Goal: Task Accomplishment & Management: Use online tool/utility

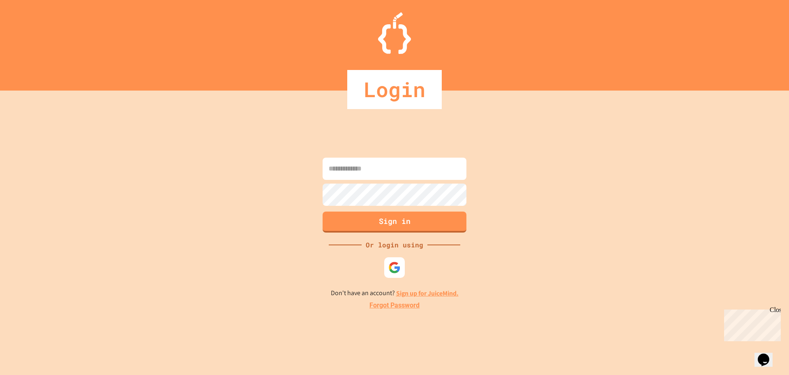
click at [449, 176] on input at bounding box center [395, 168] width 144 height 22
type input "**********"
click at [426, 221] on button "Sign in" at bounding box center [394, 220] width 147 height 21
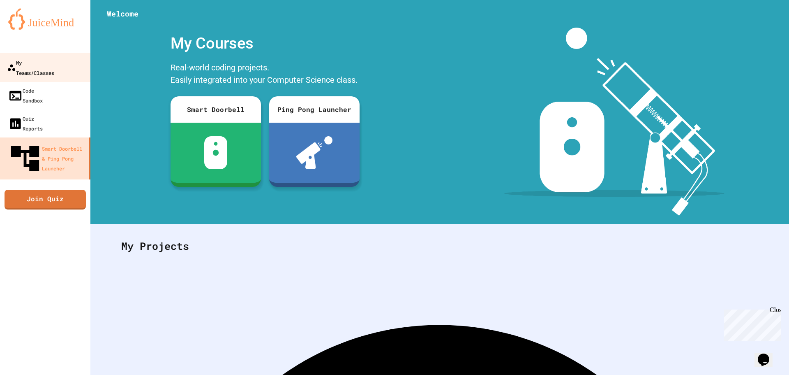
click at [72, 61] on link "My Teams/Classes" at bounding box center [45, 67] width 93 height 29
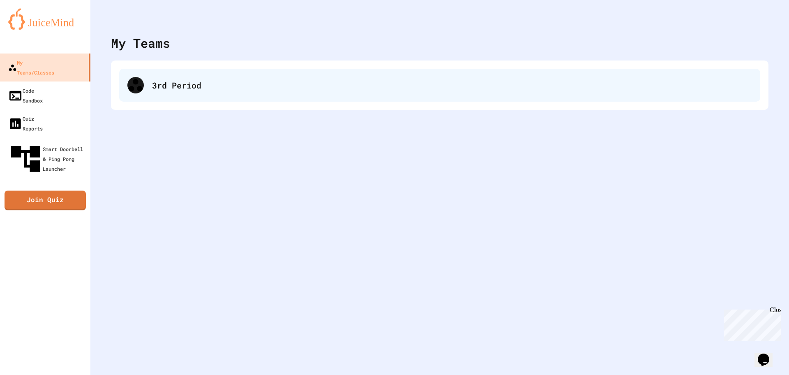
click at [305, 97] on div "3rd Period" at bounding box center [439, 85] width 641 height 33
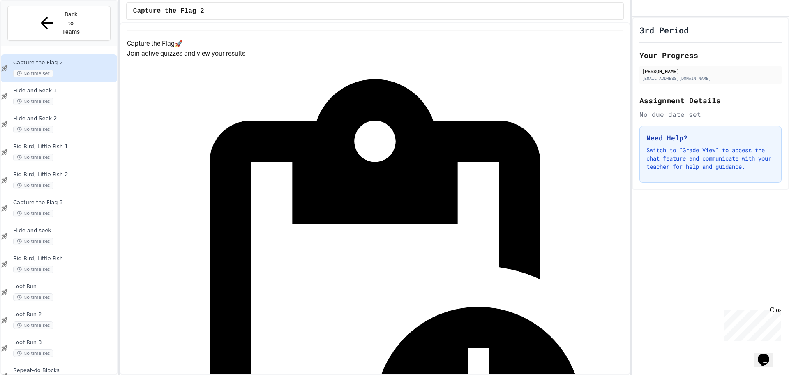
click at [305, 97] on div "Quiz in Progress! Started 8/13/2025 Join Quiz Now" at bounding box center [375, 342] width 496 height 569
click at [264, 58] on div "Capture the Flag 🚀 Join active quizzes and view your results" at bounding box center [375, 49] width 496 height 20
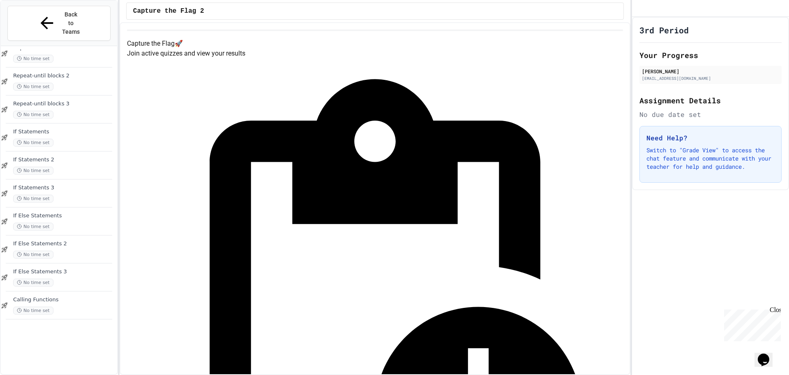
scroll to position [510, 0]
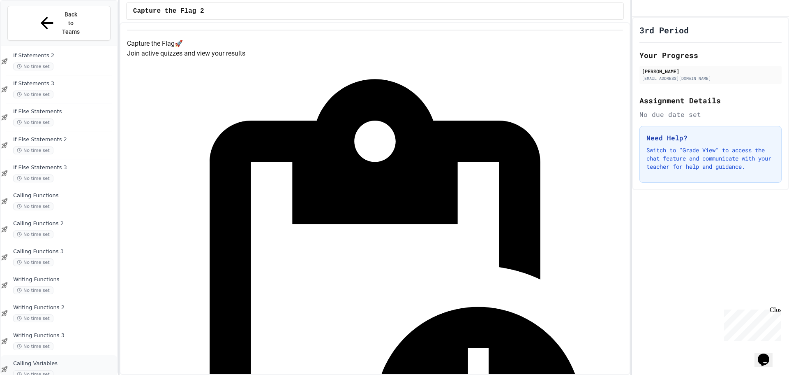
click at [80, 360] on div "Calling Variables No time set" at bounding box center [64, 369] width 102 height 18
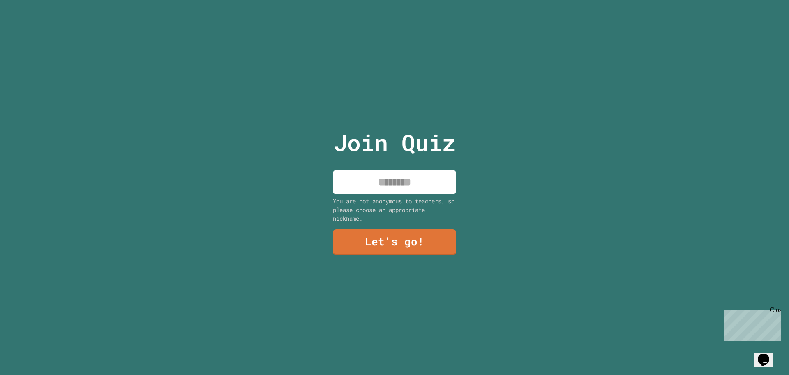
click at [430, 180] on input at bounding box center [394, 182] width 123 height 24
type input "********"
click at [402, 237] on link "Let's go!" at bounding box center [394, 241] width 125 height 27
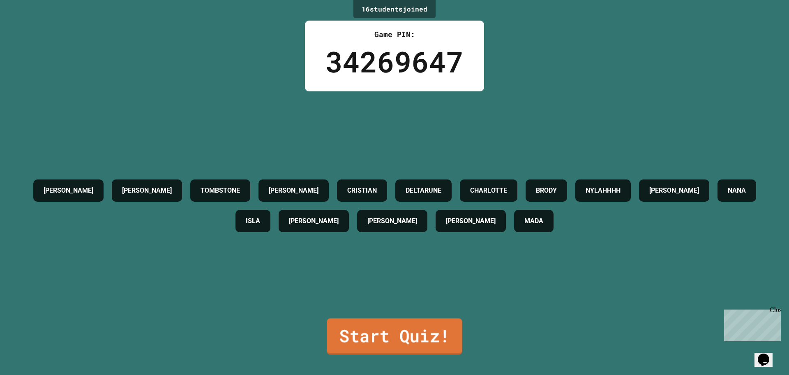
click at [394, 318] on link "Start Quiz!" at bounding box center [394, 336] width 135 height 36
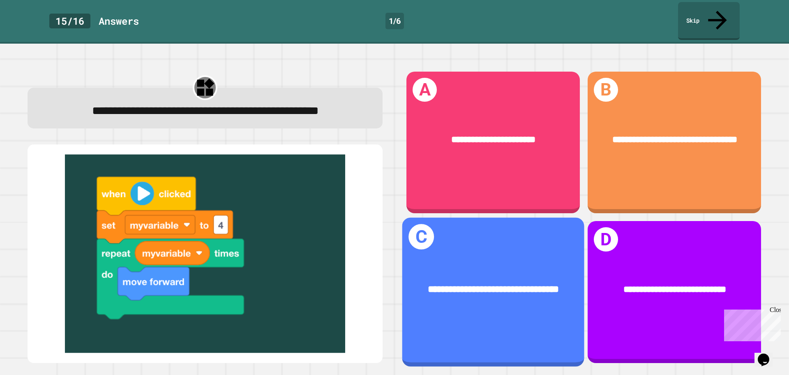
click at [503, 228] on div "**********" at bounding box center [493, 291] width 182 height 149
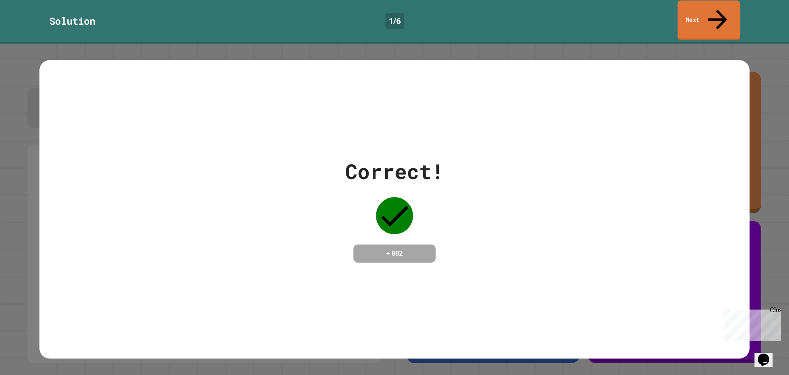
click at [718, 9] on icon at bounding box center [718, 19] width 28 height 29
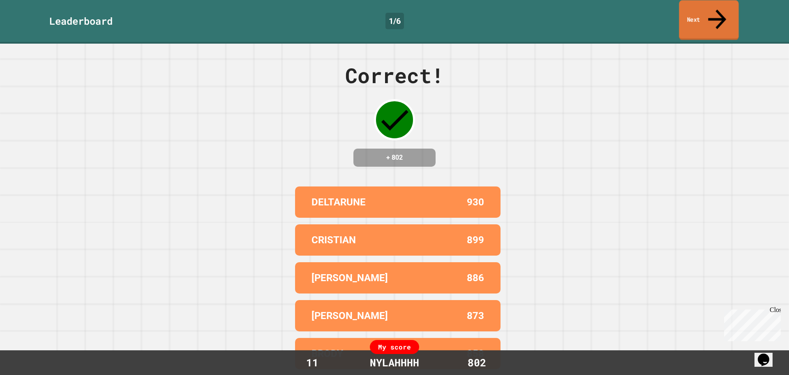
click at [718, 7] on icon at bounding box center [717, 19] width 27 height 29
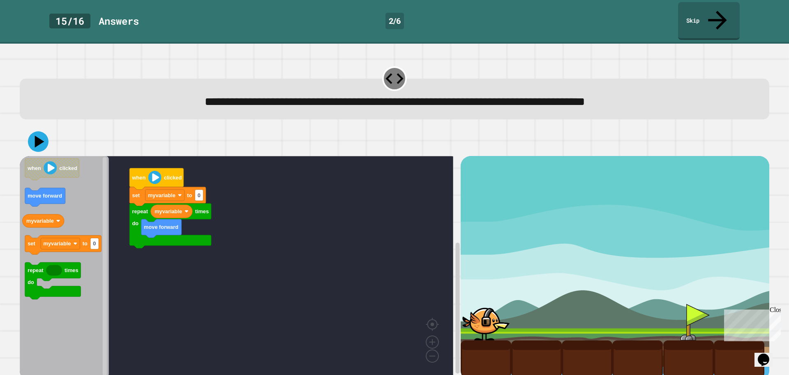
scroll to position [2, 0]
type input "*"
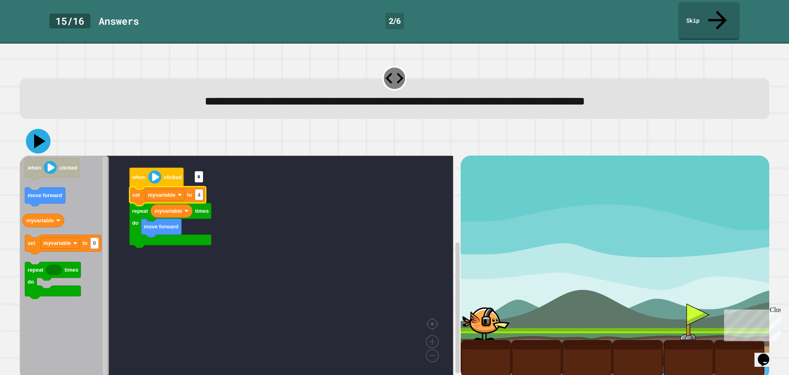
click at [38, 129] on icon at bounding box center [38, 141] width 25 height 25
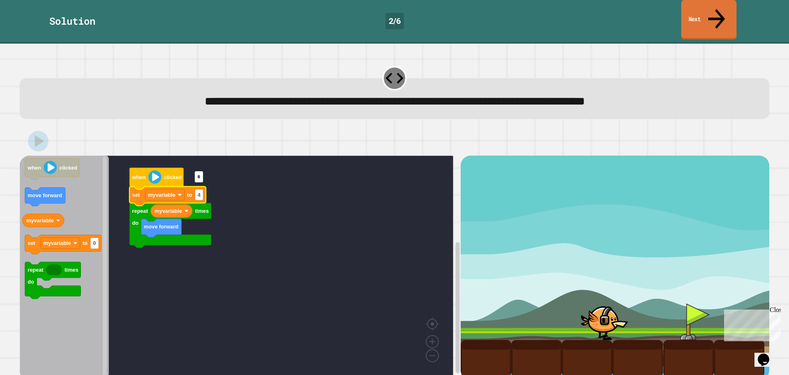
click at [711, 4] on link "Next" at bounding box center [710, 20] width 56 height 40
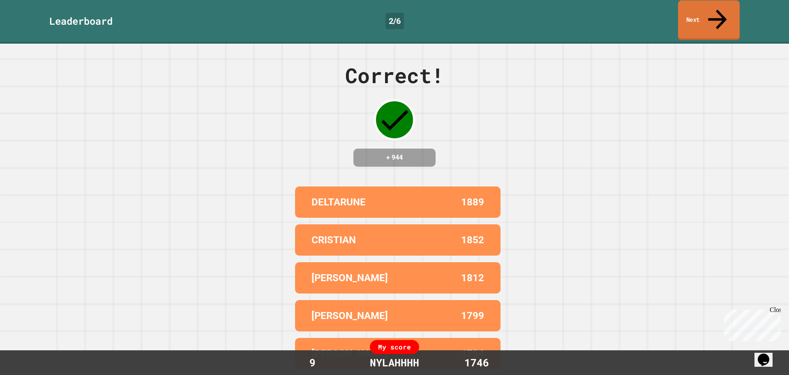
click at [703, 13] on link "Next" at bounding box center [709, 20] width 62 height 40
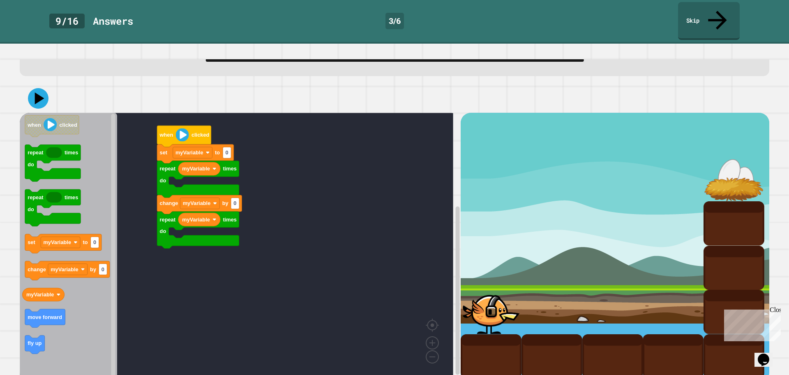
scroll to position [46, 0]
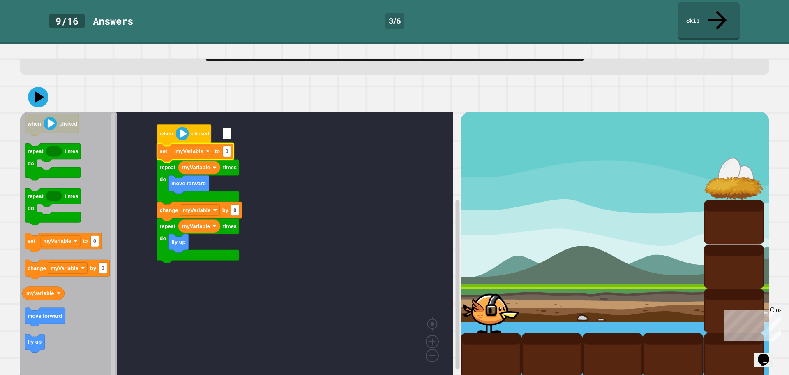
type input "*"
click at [42, 87] on icon at bounding box center [38, 97] width 21 height 21
click at [42, 86] on icon at bounding box center [38, 96] width 21 height 21
click at [239, 202] on icon "Blockly Workspace" at bounding box center [199, 211] width 85 height 19
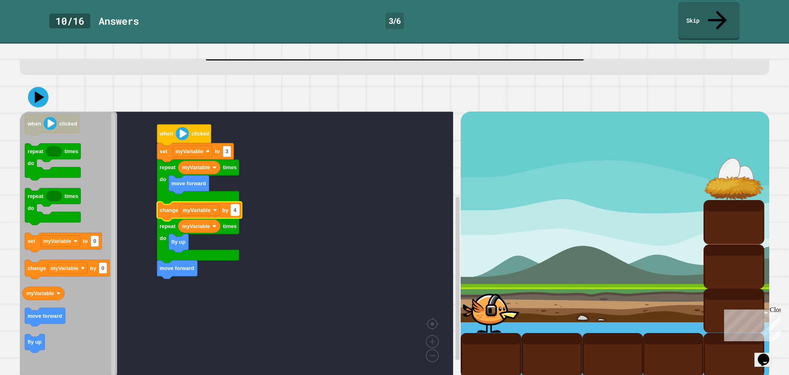
click at [239, 204] on rect "Blockly Workspace" at bounding box center [235, 209] width 8 height 11
type input "*"
click at [35, 85] on icon at bounding box center [38, 97] width 25 height 25
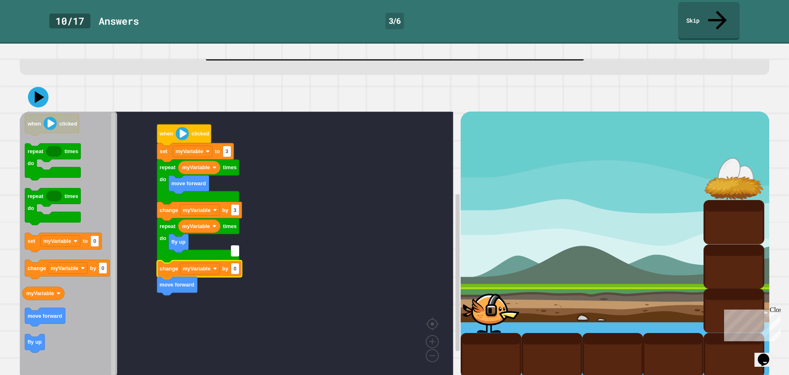
type input "*"
click at [38, 90] on icon at bounding box center [40, 97] width 11 height 14
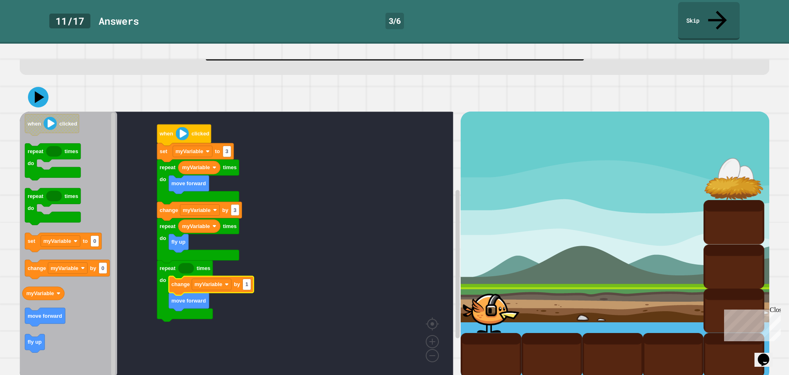
click at [188, 263] on icon "Blockly Workspace" at bounding box center [186, 268] width 16 height 11
click at [123, 208] on rect "Blockly Workspace" at bounding box center [237, 243] width 434 height 265
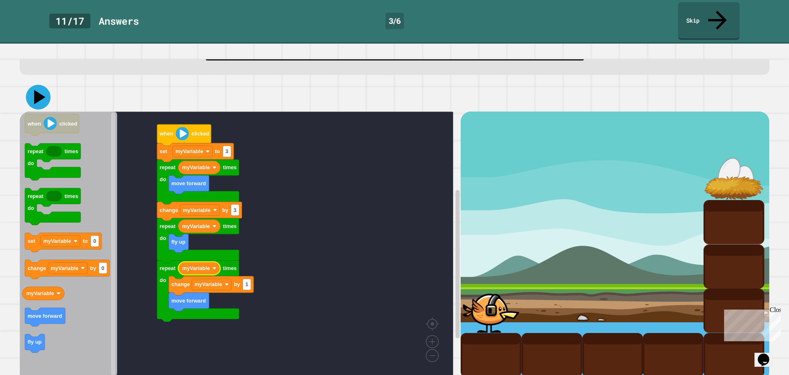
click at [37, 90] on icon at bounding box center [40, 97] width 12 height 14
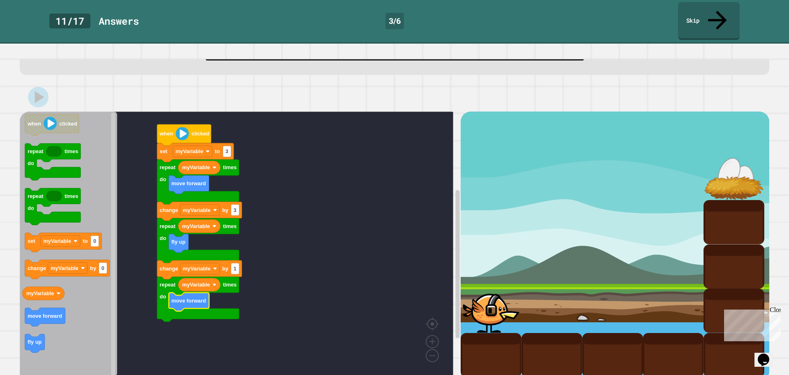
click at [155, 83] on div at bounding box center [395, 97] width 750 height 29
click at [148, 83] on div at bounding box center [395, 97] width 750 height 29
click at [48, 83] on div at bounding box center [395, 97] width 750 height 29
drag, startPoint x: 48, startPoint y: 80, endPoint x: 45, endPoint y: 100, distance: 20.4
click at [40, 92] on div at bounding box center [395, 97] width 750 height 29
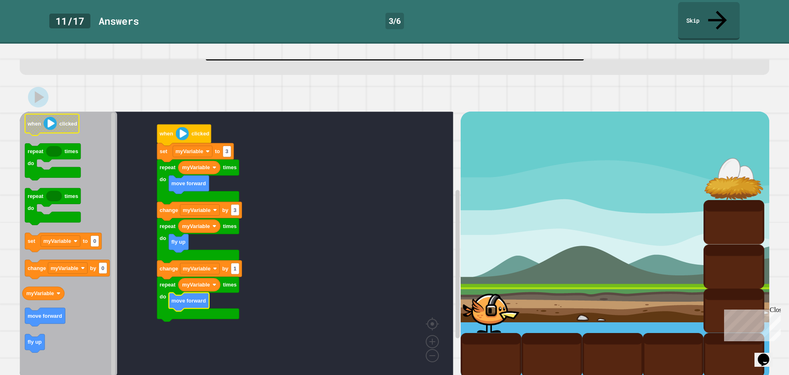
click at [74, 114] on g "when clicked" at bounding box center [52, 124] width 54 height 21
click at [78, 111] on icon "when clicked repeat times do repeat times do set myVariable to 0 change myVaria…" at bounding box center [68, 243] width 97 height 265
click at [78, 114] on icon "Blockly Workspace" at bounding box center [52, 124] width 54 height 21
click at [75, 84] on div "when clicked set myVariable to 3 myVariable repeat times do move forward change…" at bounding box center [395, 232] width 750 height 298
drag, startPoint x: 62, startPoint y: 74, endPoint x: 51, endPoint y: 68, distance: 12.2
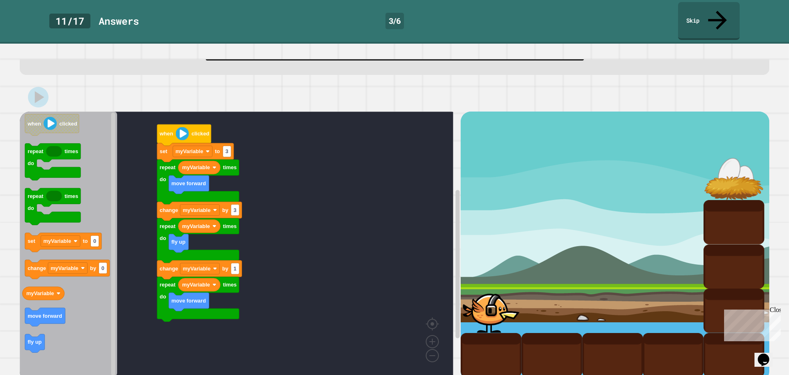
click at [55, 83] on div at bounding box center [395, 97] width 750 height 29
click at [46, 83] on div at bounding box center [395, 97] width 750 height 29
drag, startPoint x: 25, startPoint y: 74, endPoint x: 30, endPoint y: 72, distance: 5.7
click at [25, 83] on div at bounding box center [395, 97] width 750 height 29
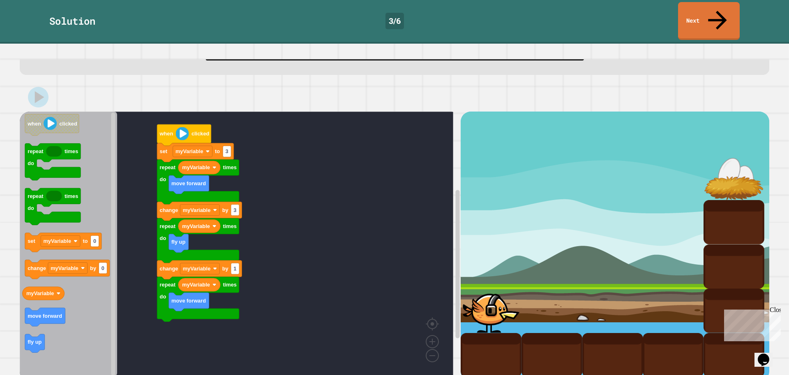
click at [254, 79] on div "when clicked set myVariable to 3 myVariable repeat times do move forward change…" at bounding box center [395, 232] width 758 height 306
click at [713, 10] on link "Next" at bounding box center [709, 20] width 58 height 40
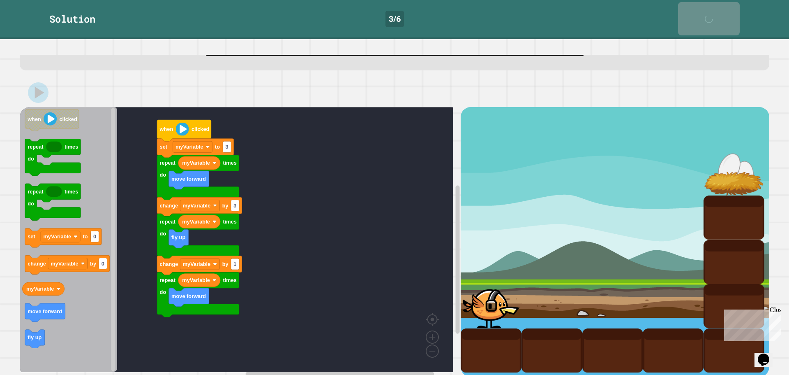
scroll to position [45, 0]
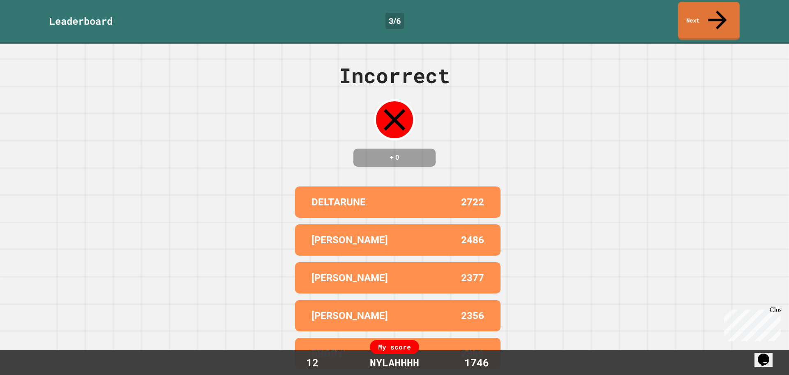
click at [690, 7] on link "Next" at bounding box center [708, 21] width 61 height 38
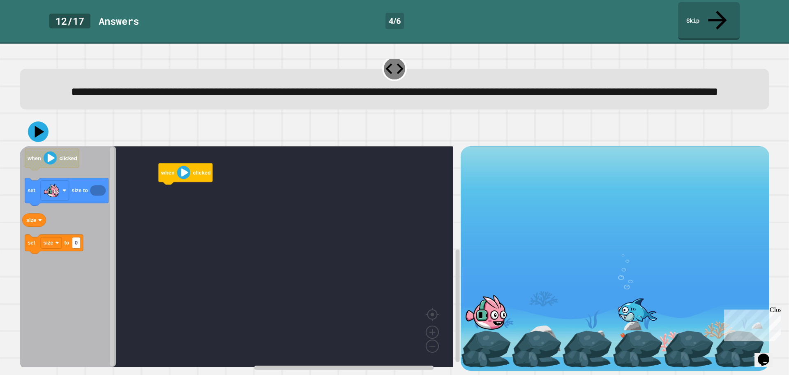
scroll to position [21, 0]
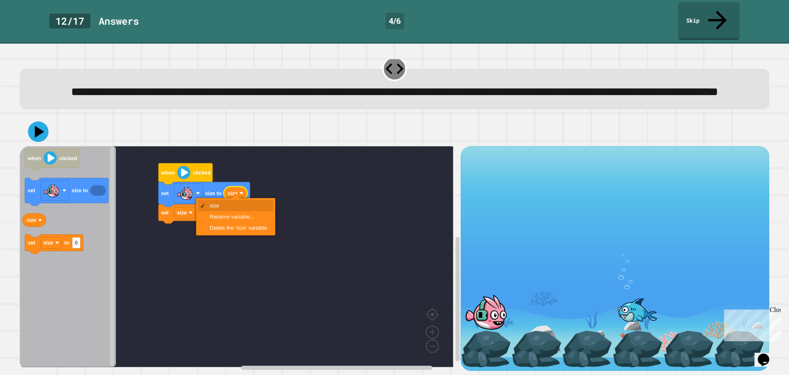
click at [236, 190] on text "size" at bounding box center [233, 193] width 10 height 6
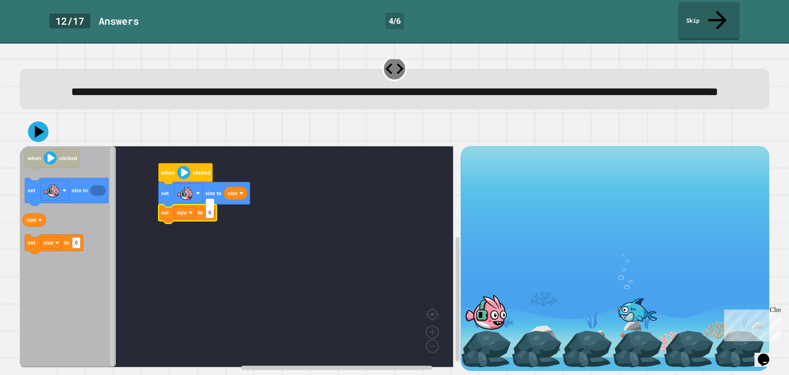
type input "*"
type input "******"
click at [46, 121] on icon at bounding box center [38, 131] width 21 height 21
click at [222, 206] on input "******" at bounding box center [217, 204] width 23 height 11
drag, startPoint x: 226, startPoint y: 204, endPoint x: 200, endPoint y: 203, distance: 25.9
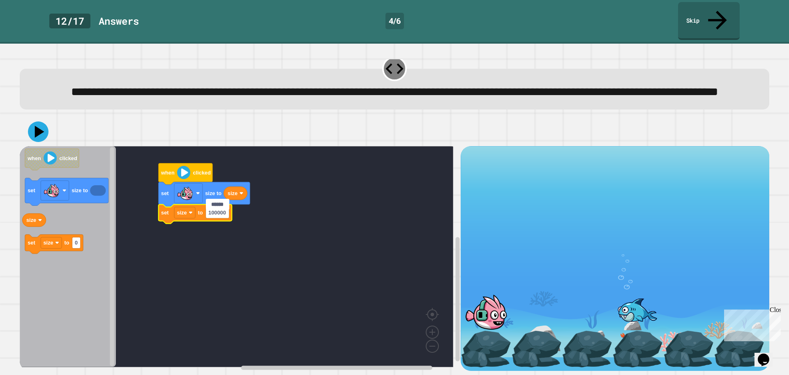
click at [200, 203] on body "**********" at bounding box center [394, 187] width 789 height 375
type input "***"
click at [40, 119] on icon at bounding box center [38, 131] width 25 height 25
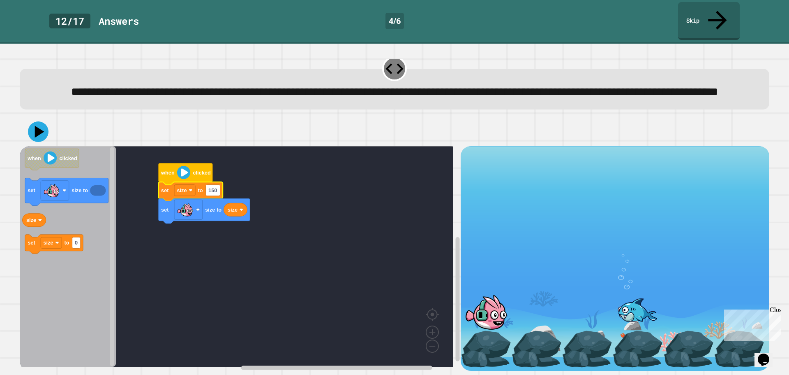
drag, startPoint x: 50, startPoint y: 127, endPoint x: 36, endPoint y: 124, distance: 14.3
click at [48, 127] on div at bounding box center [395, 131] width 750 height 29
click at [35, 124] on icon at bounding box center [38, 131] width 25 height 25
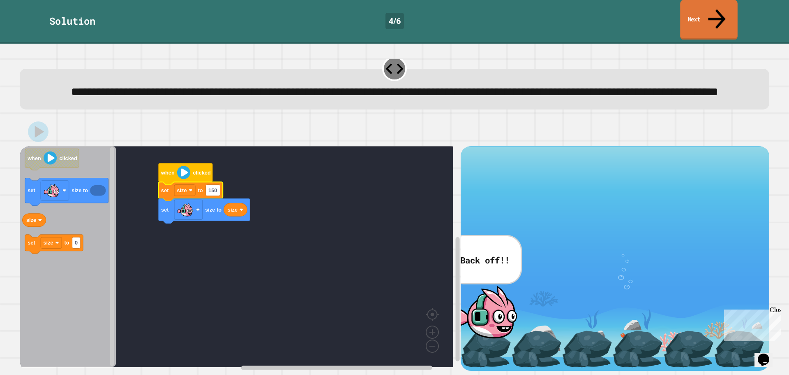
click at [706, 17] on link "Next" at bounding box center [709, 20] width 58 height 40
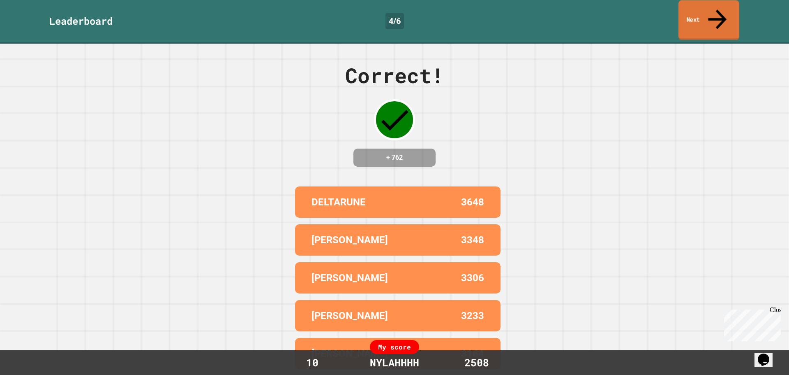
click at [693, 11] on link "Next" at bounding box center [709, 20] width 61 height 40
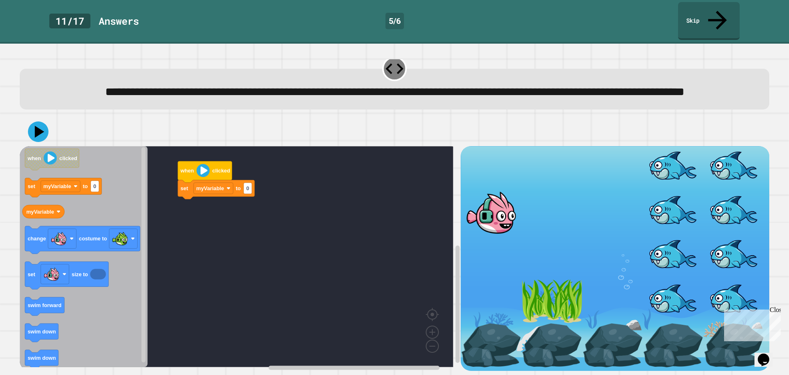
scroll to position [21, 0]
type input "**"
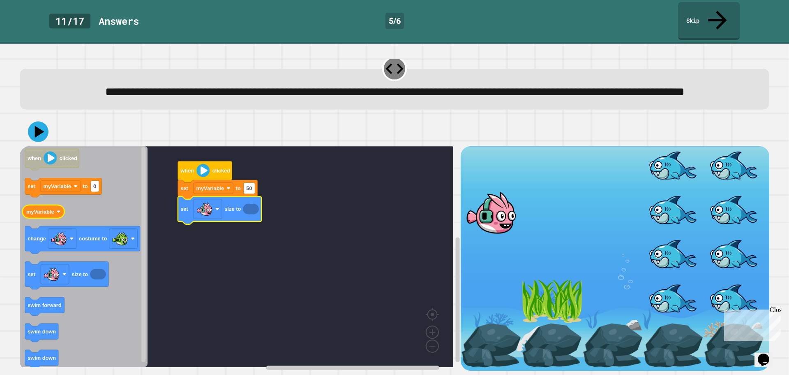
click at [44, 208] on text "myVariable" at bounding box center [40, 211] width 28 height 6
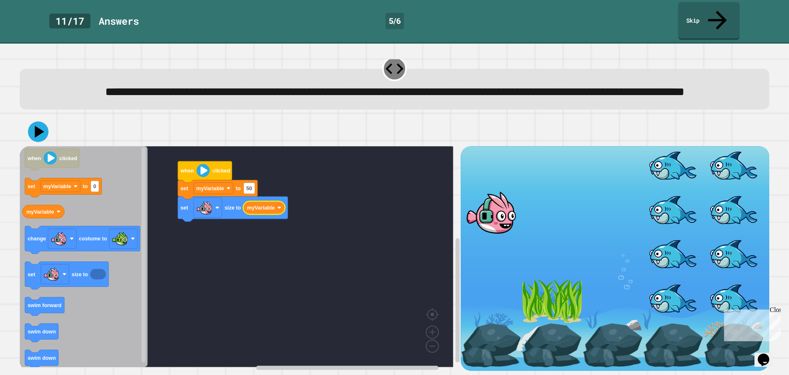
click at [266, 175] on rect "Blockly Workspace" at bounding box center [237, 256] width 434 height 221
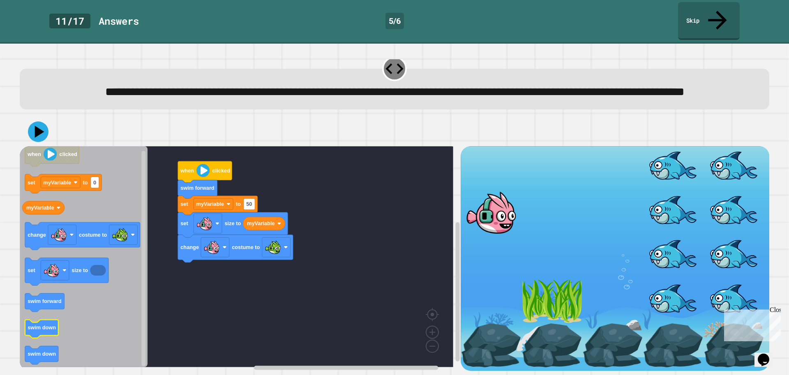
click at [152, 229] on div "when clicked swim forward set myVariable to 50 set size to myVariable change co…" at bounding box center [240, 258] width 441 height 224
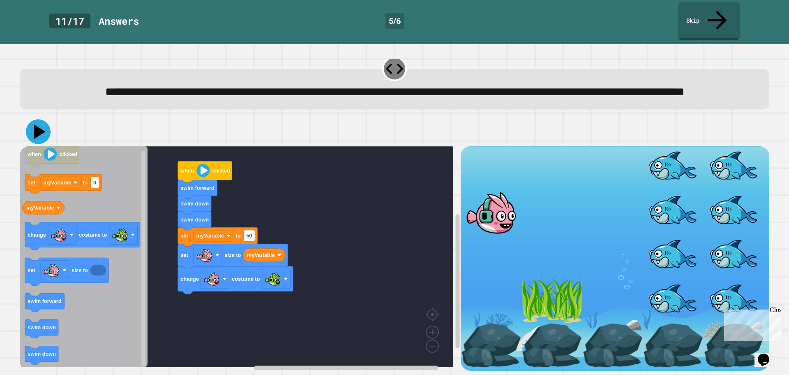
click at [34, 119] on icon at bounding box center [38, 131] width 25 height 25
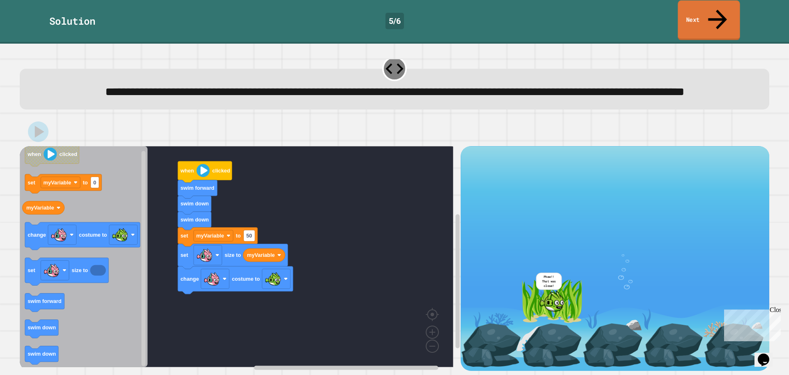
click at [729, 16] on link "Next" at bounding box center [709, 20] width 62 height 40
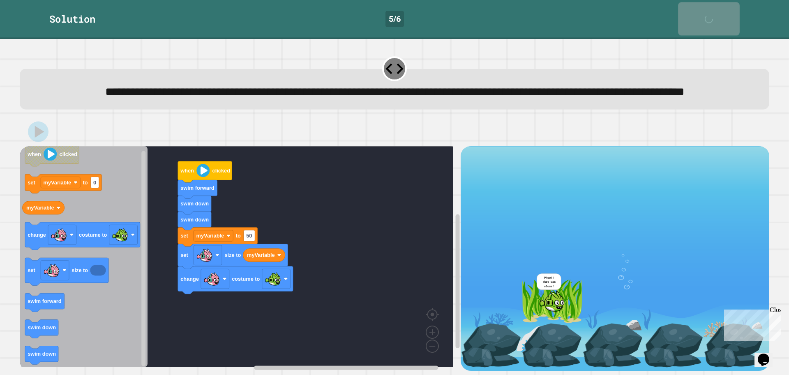
scroll to position [20, 0]
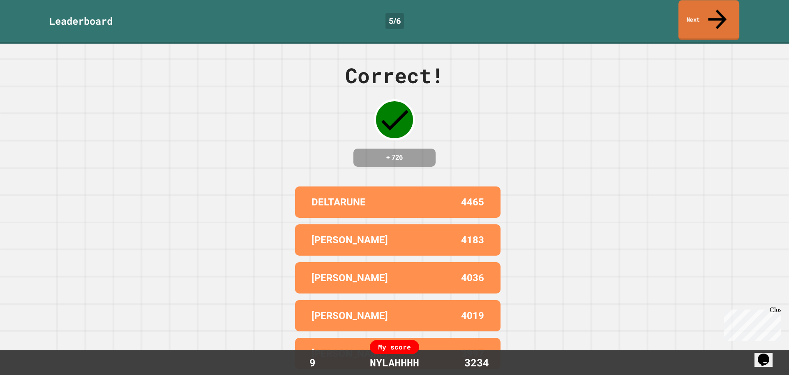
click at [717, 3] on link "Next" at bounding box center [709, 20] width 61 height 40
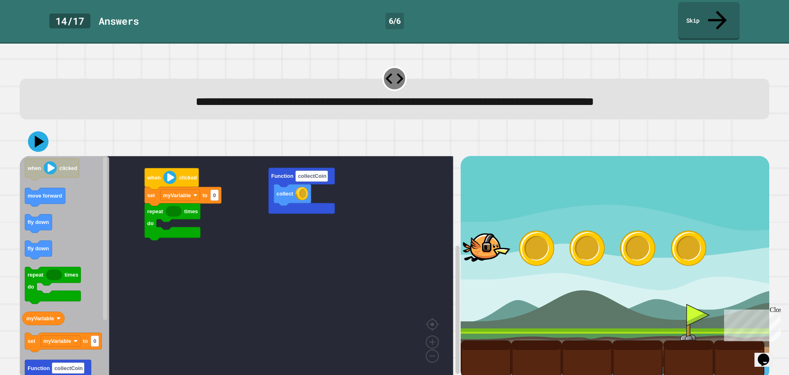
scroll to position [2, 0]
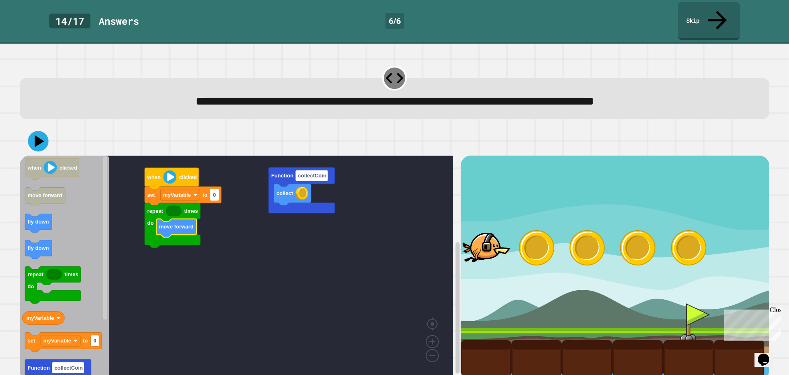
click at [214, 192] on text "0" at bounding box center [214, 195] width 3 height 6
type input "*"
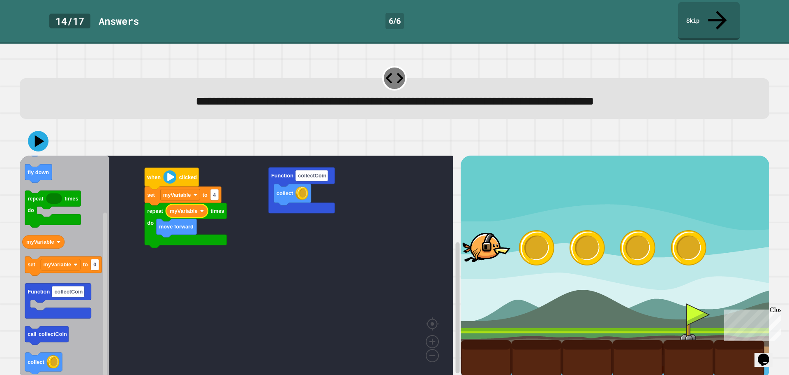
click at [247, 189] on rect "Blockly Workspace" at bounding box center [237, 265] width 434 height 221
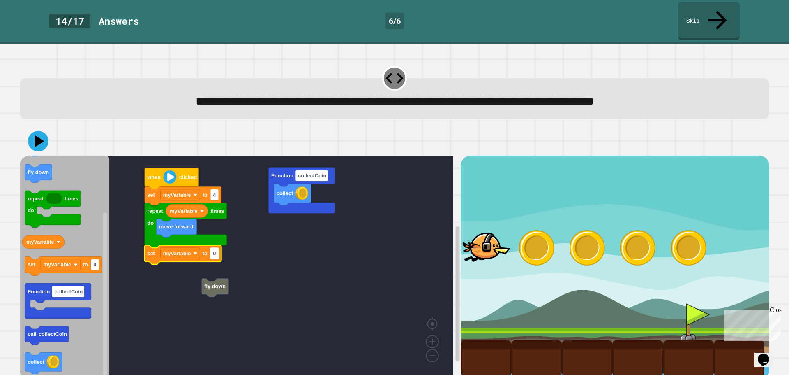
click at [216, 250] on text "0" at bounding box center [214, 253] width 3 height 6
type input "*"
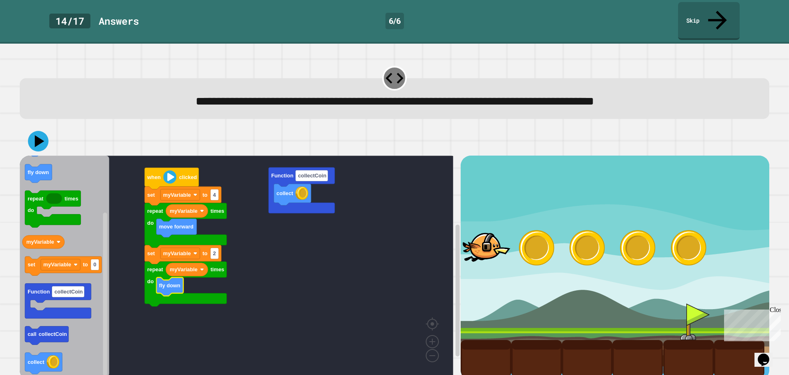
click at [266, 257] on rect "Blockly Workspace" at bounding box center [237, 265] width 434 height 221
click at [53, 333] on icon "Blockly Workspace" at bounding box center [65, 265] width 90 height 221
click at [31, 130] on icon at bounding box center [38, 141] width 25 height 25
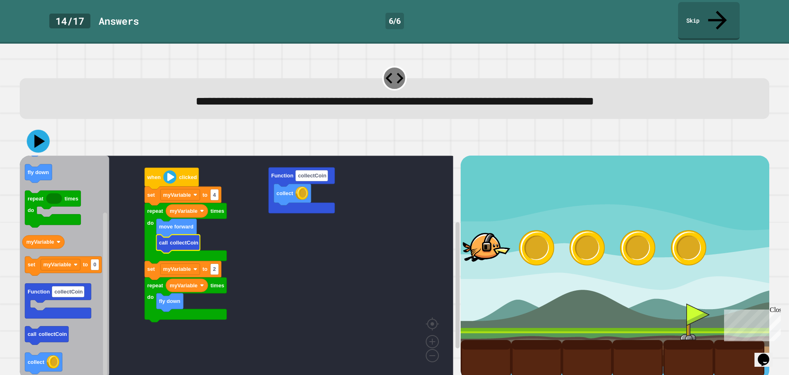
click at [34, 130] on icon at bounding box center [38, 141] width 23 height 23
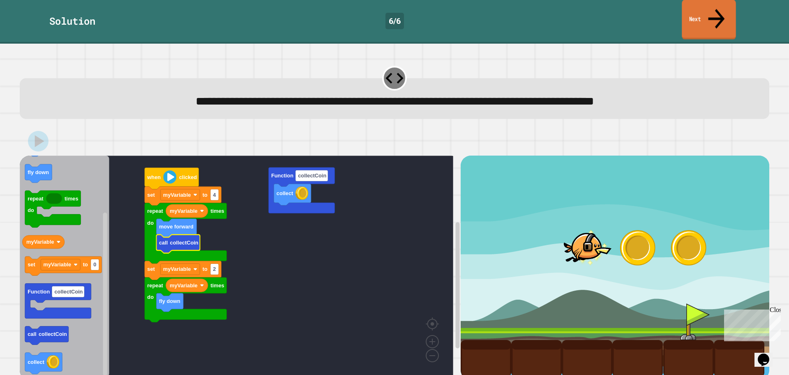
click at [728, 15] on link "Next" at bounding box center [709, 20] width 54 height 40
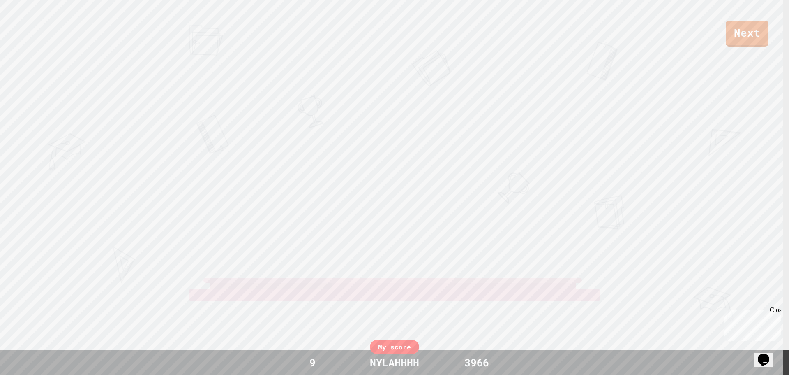
click at [728, 15] on div "Next" at bounding box center [394, 23] width 789 height 46
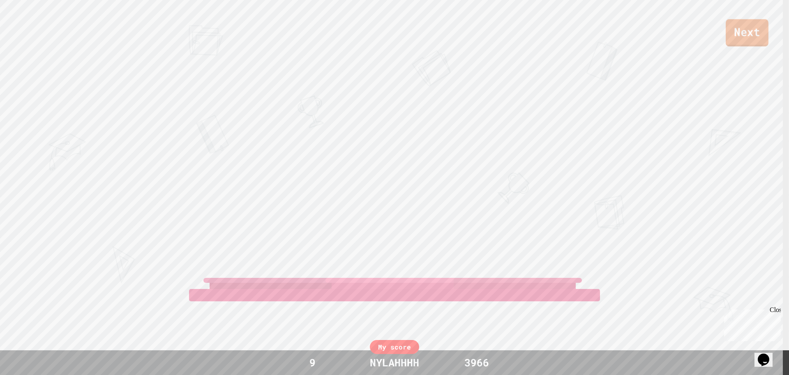
click at [731, 29] on link "Next" at bounding box center [747, 32] width 43 height 27
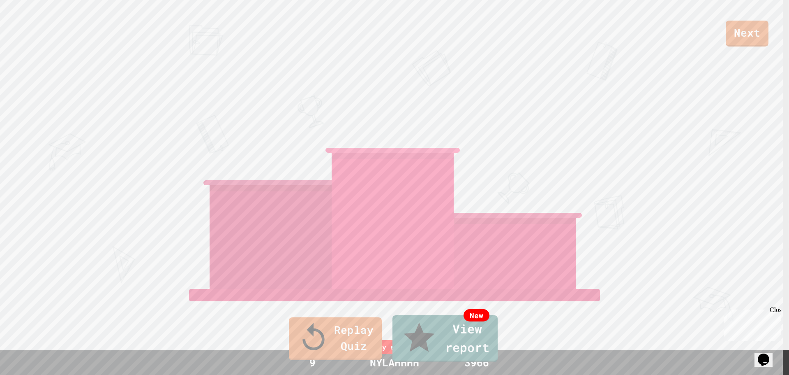
drag, startPoint x: 476, startPoint y: 202, endPoint x: 467, endPoint y: 204, distance: 9.7
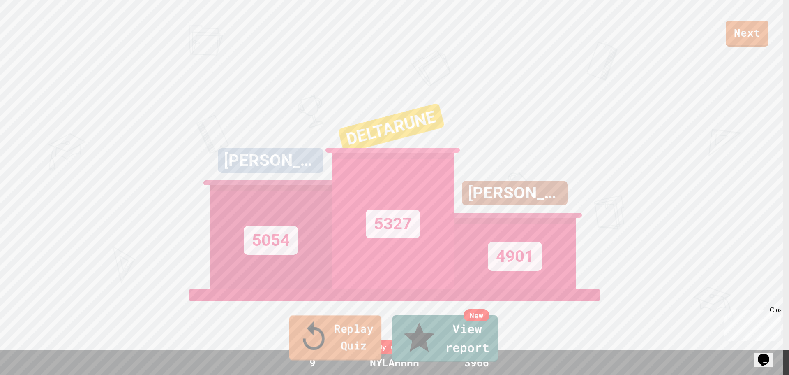
click at [335, 357] on link "Replay Quiz" at bounding box center [335, 337] width 92 height 45
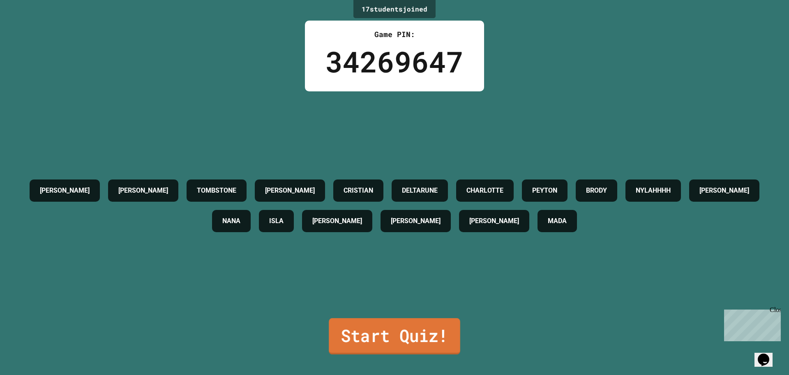
click at [353, 325] on link "Start Quiz!" at bounding box center [395, 336] width 132 height 36
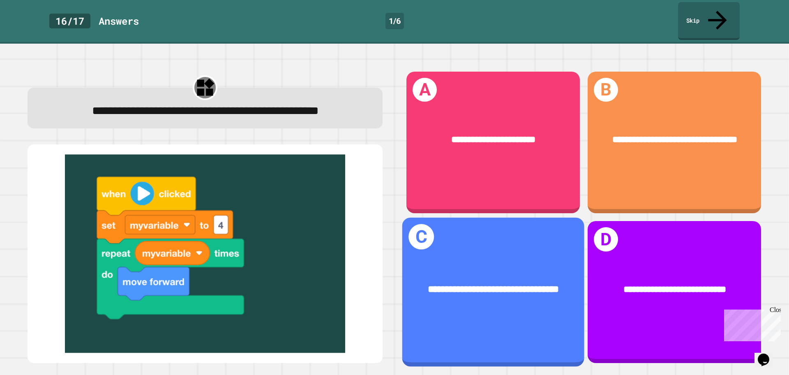
click at [537, 263] on div "**********" at bounding box center [493, 289] width 182 height 53
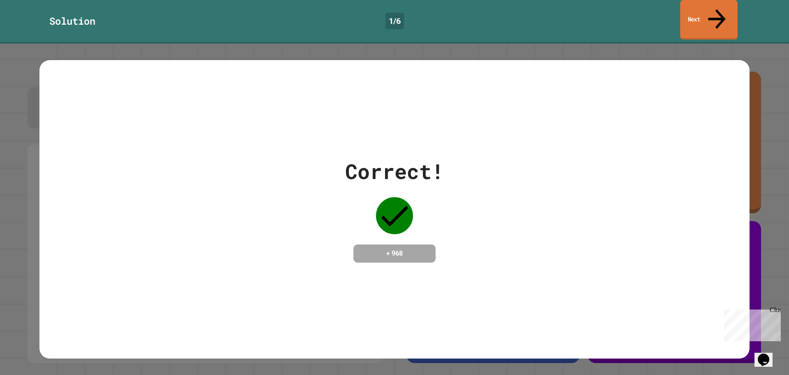
click at [708, 13] on link "Next" at bounding box center [708, 20] width 57 height 40
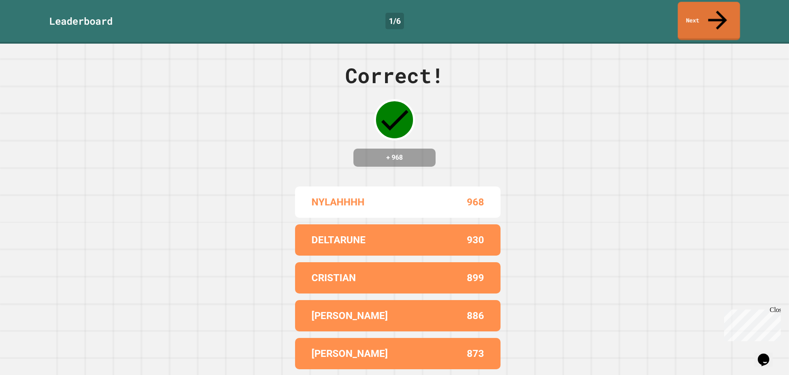
click at [707, 14] on link "Next" at bounding box center [709, 21] width 62 height 38
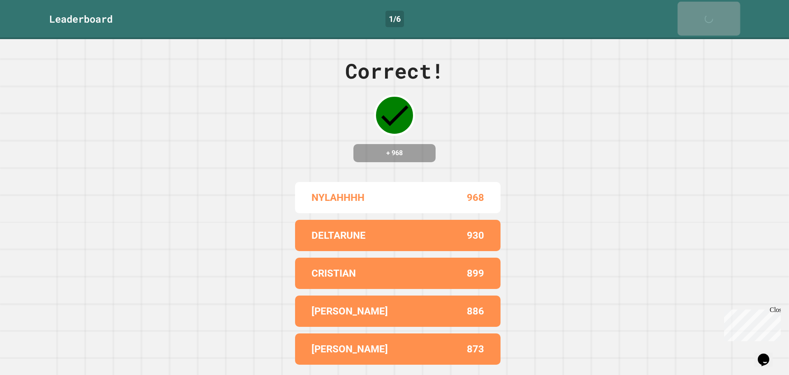
click at [706, 16] on div "Next" at bounding box center [709, 18] width 21 height 25
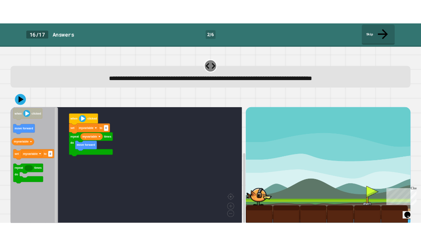
scroll to position [2, 0]
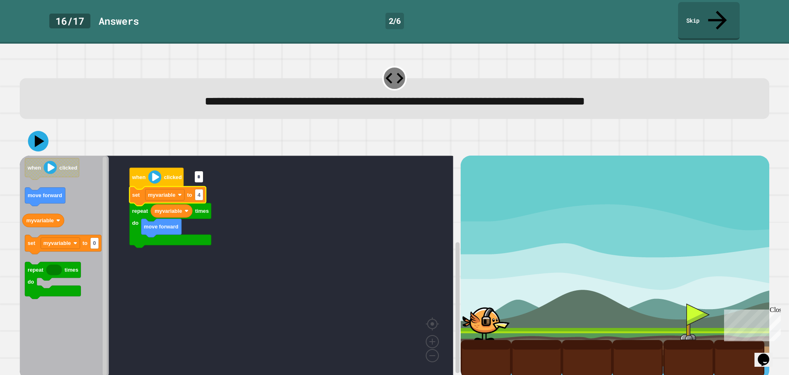
type input "*"
click at [44, 129] on icon at bounding box center [38, 141] width 25 height 25
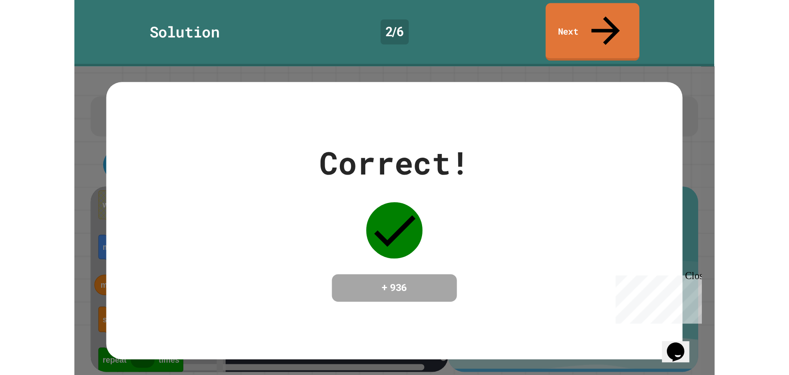
scroll to position [0, 0]
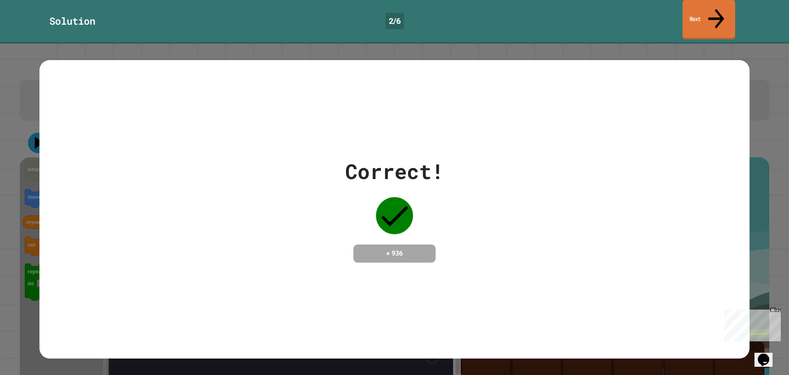
click at [710, 5] on link "Next" at bounding box center [709, 20] width 53 height 40
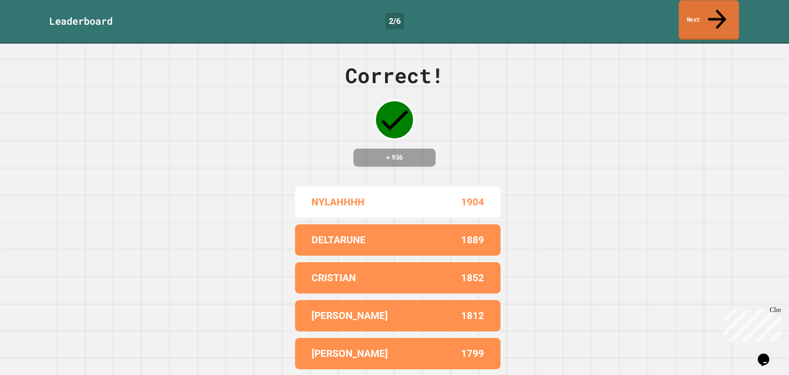
click at [694, 3] on link "Next" at bounding box center [709, 20] width 60 height 40
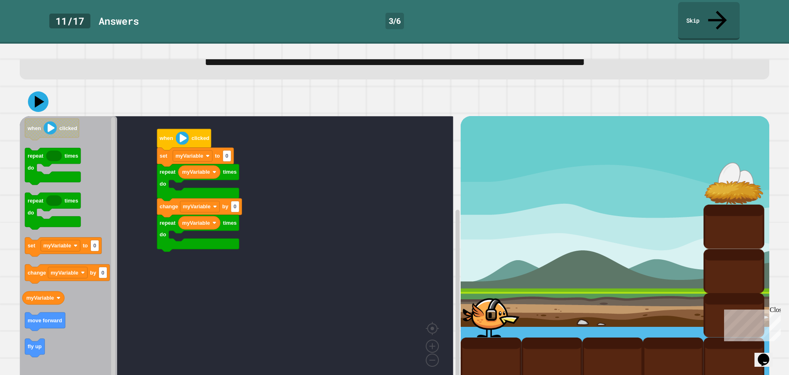
scroll to position [46, 0]
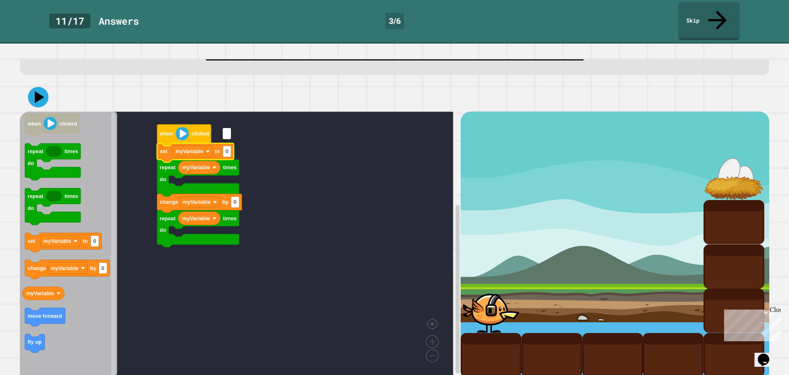
type input "*"
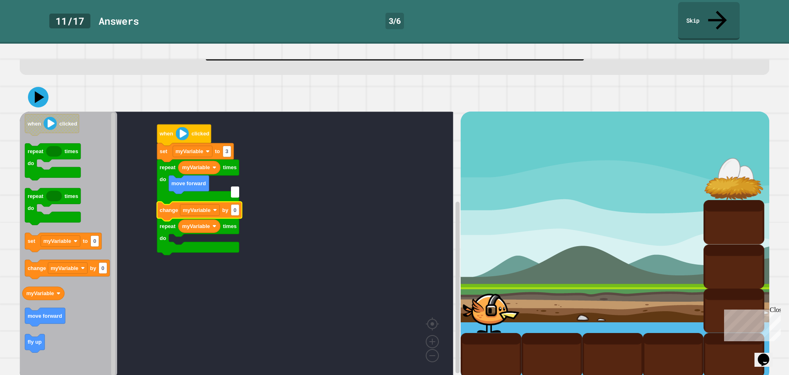
type input "*"
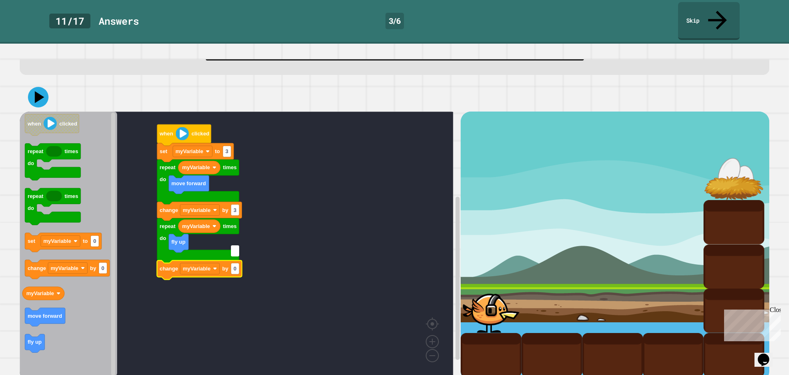
type input "*"
click at [43, 290] on text "myVariable" at bounding box center [40, 293] width 28 height 6
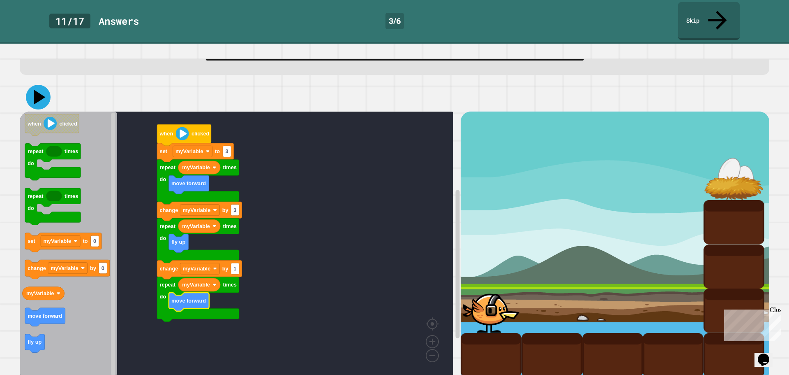
click at [36, 90] on icon at bounding box center [40, 97] width 12 height 14
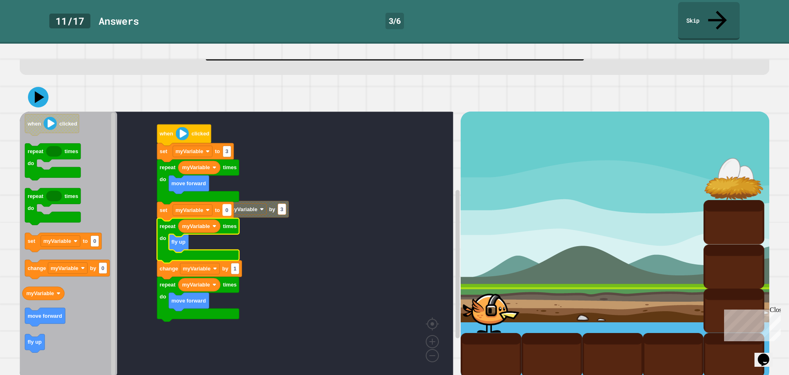
click at [224, 204] on rect "Blockly Workspace" at bounding box center [227, 209] width 8 height 11
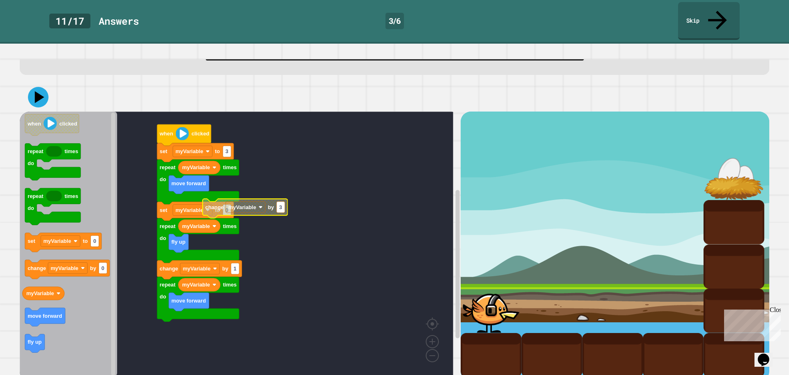
click at [266, 183] on g "when clicked set myVariable to 3 myVariable repeat times do move forward set my…" at bounding box center [243, 243] width 446 height 265
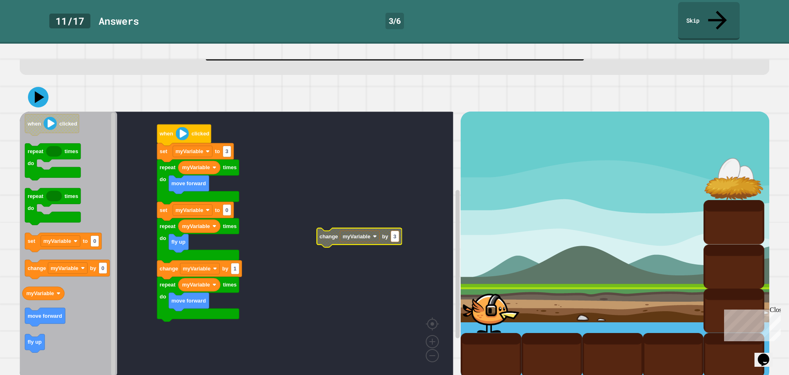
click at [279, 232] on rect "Blockly Workspace" at bounding box center [237, 243] width 434 height 265
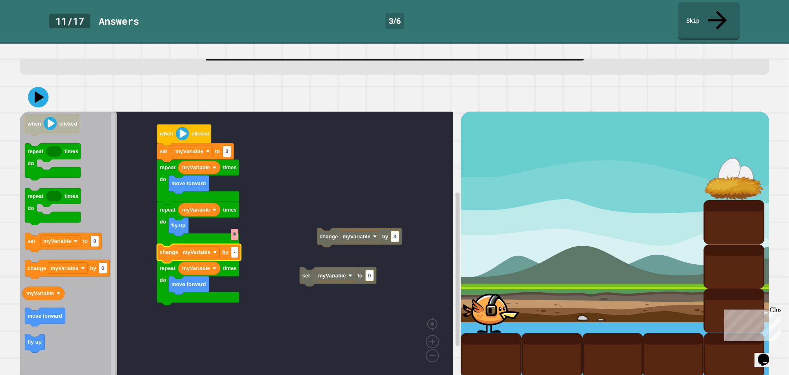
type input "**"
click at [274, 250] on rect "Blockly Workspace" at bounding box center [237, 243] width 434 height 265
drag, startPoint x: 5, startPoint y: 204, endPoint x: 0, endPoint y: 269, distance: 65.1
drag, startPoint x: 2, startPoint y: 192, endPoint x: 5, endPoint y: 146, distance: 46.9
click at [5, 149] on div "**********" at bounding box center [394, 209] width 789 height 331
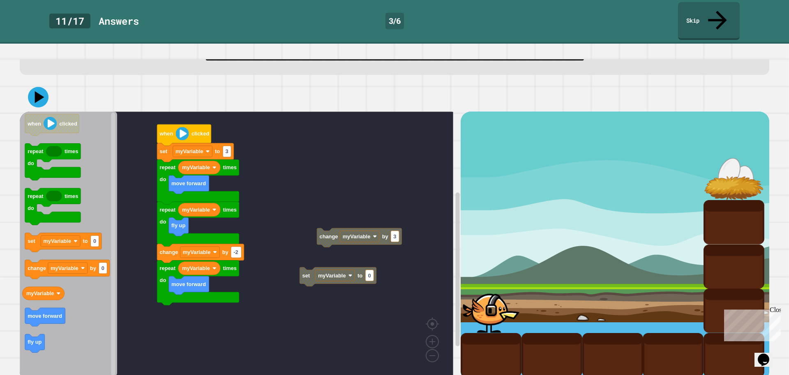
click at [38, 83] on div at bounding box center [395, 97] width 750 height 29
click at [42, 85] on icon at bounding box center [38, 97] width 24 height 24
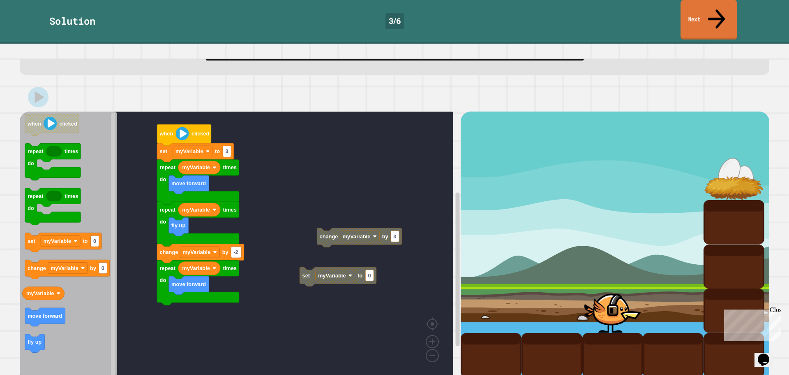
click at [731, 10] on link "Next" at bounding box center [709, 20] width 57 height 40
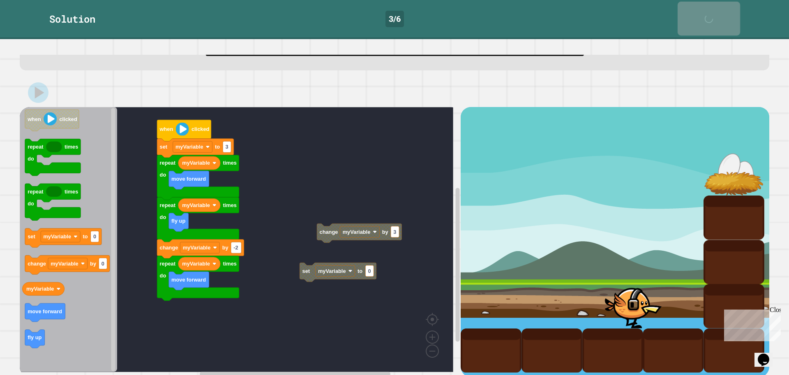
scroll to position [45, 0]
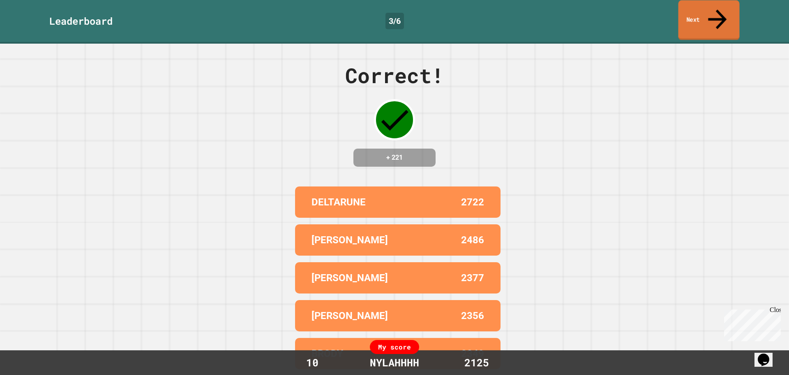
click at [707, 9] on link "Next" at bounding box center [709, 20] width 61 height 40
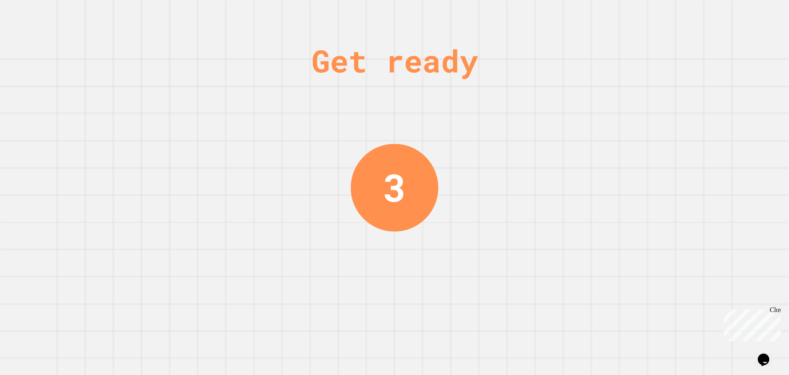
drag, startPoint x: 500, startPoint y: 74, endPoint x: 455, endPoint y: 100, distance: 52.2
drag, startPoint x: 455, startPoint y: 100, endPoint x: 419, endPoint y: 107, distance: 36.4
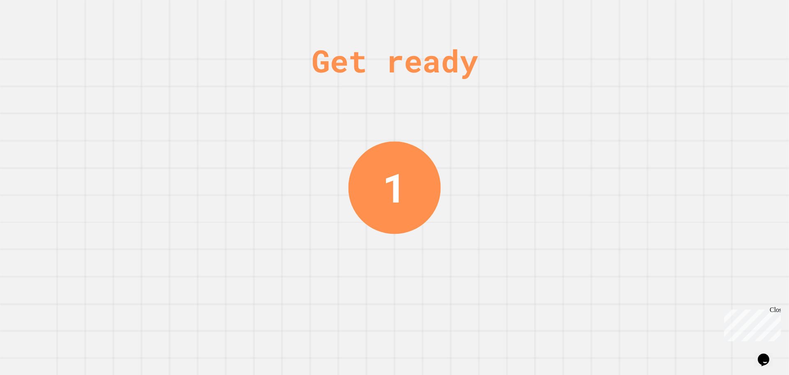
drag, startPoint x: 419, startPoint y: 107, endPoint x: 497, endPoint y: 86, distance: 80.2
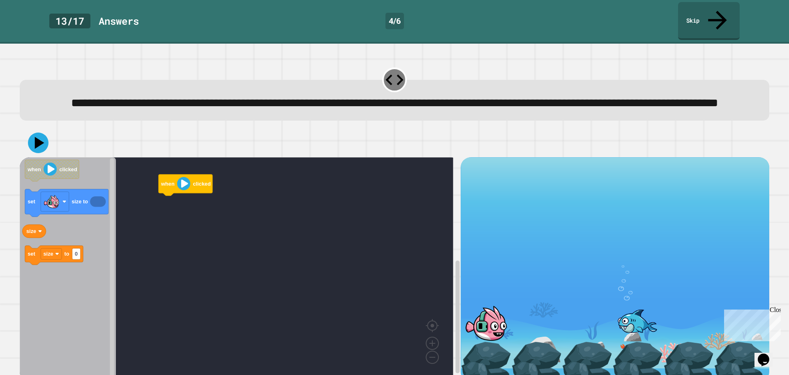
drag, startPoint x: 497, startPoint y: 86, endPoint x: 481, endPoint y: 83, distance: 15.3
click at [481, 97] on span "**********" at bounding box center [395, 103] width 648 height 12
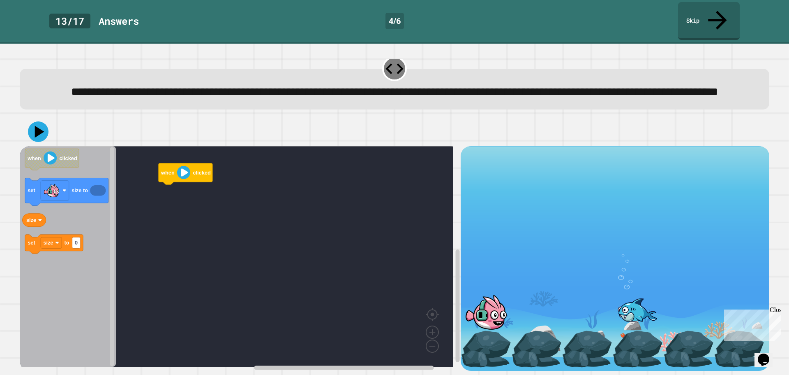
scroll to position [21, 0]
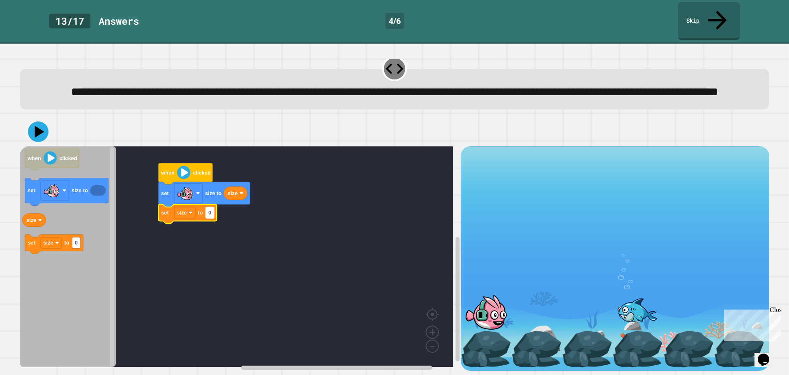
click at [208, 207] on rect "Blockly Workspace" at bounding box center [210, 212] width 8 height 11
type input "***"
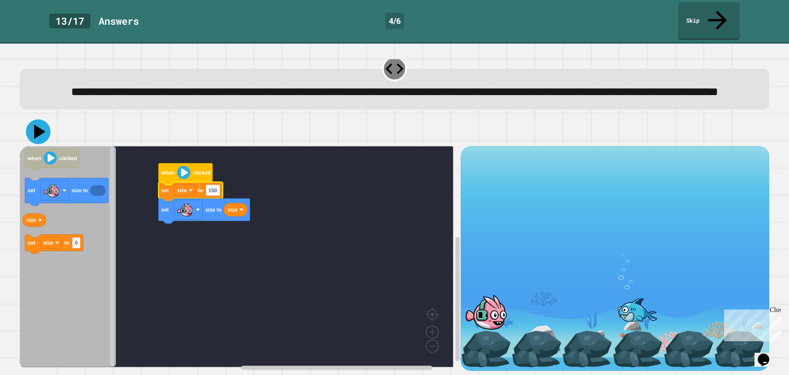
click at [37, 126] on icon at bounding box center [40, 132] width 12 height 14
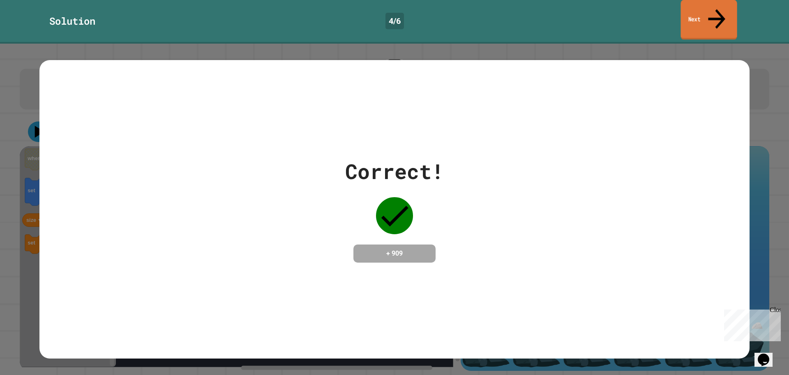
click at [729, 6] on link "Next" at bounding box center [709, 20] width 56 height 40
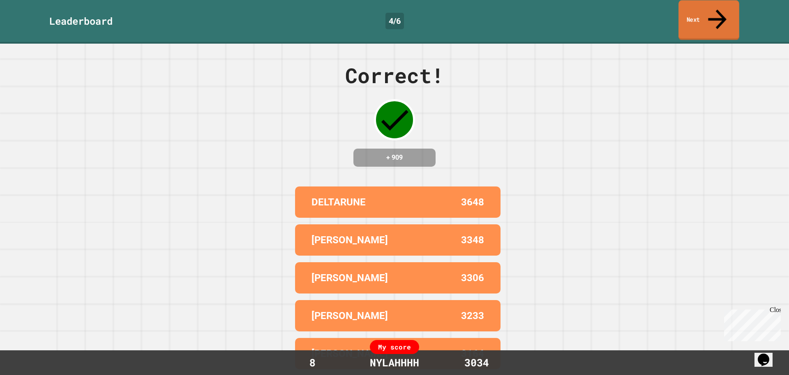
click at [729, 6] on link "Next" at bounding box center [709, 20] width 61 height 40
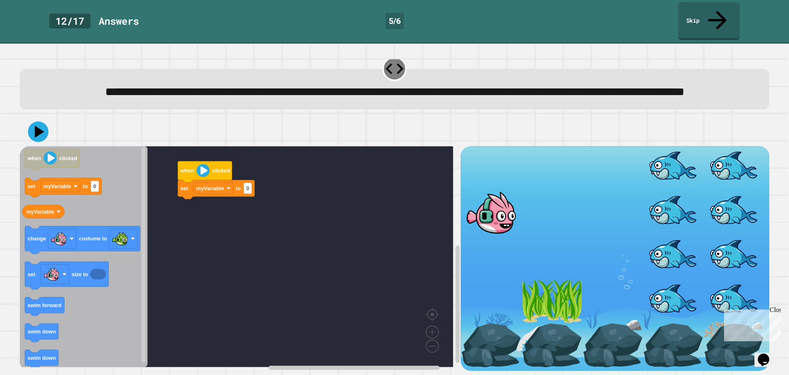
scroll to position [21, 0]
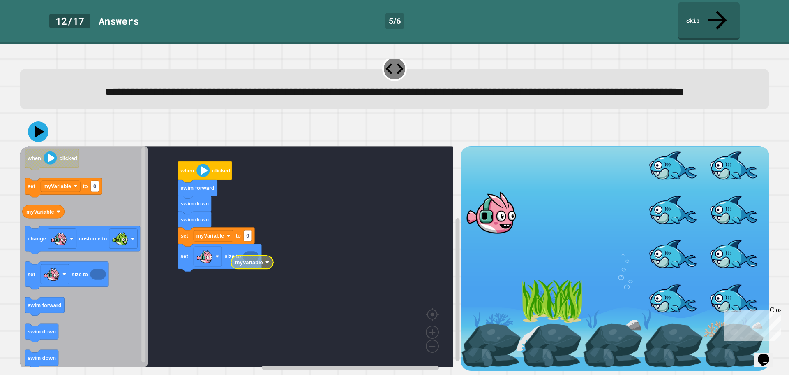
click at [247, 259] on text "myVariable" at bounding box center [249, 262] width 28 height 6
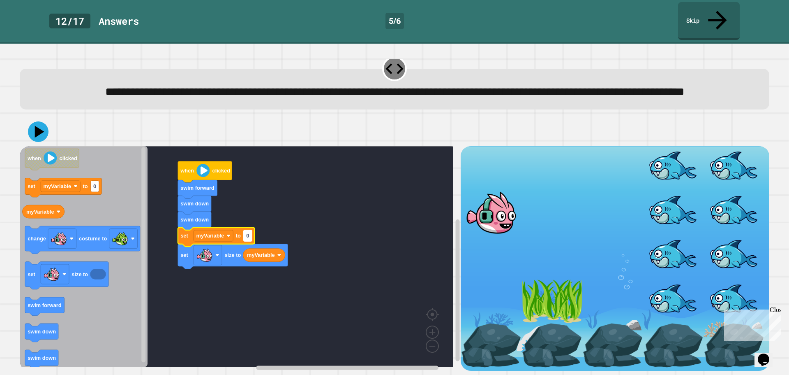
click at [249, 232] on text "0" at bounding box center [247, 235] width 3 height 6
type input "**"
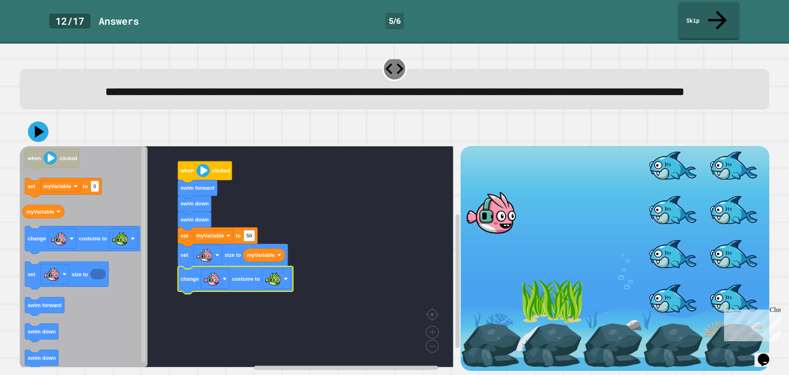
click at [46, 132] on div at bounding box center [395, 131] width 750 height 29
click at [36, 128] on icon at bounding box center [40, 132] width 12 height 14
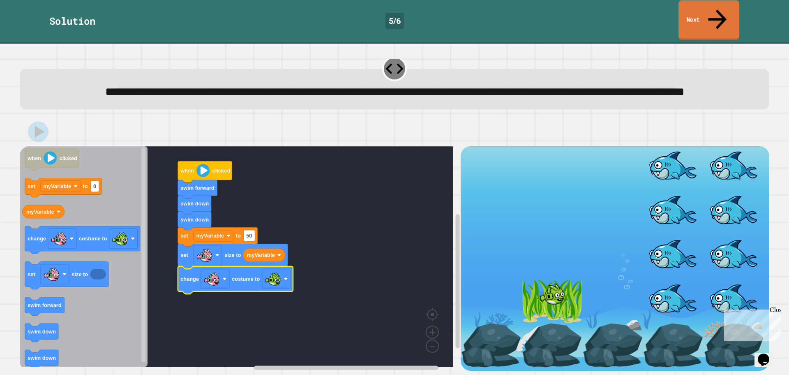
click at [712, 9] on link "Next" at bounding box center [709, 20] width 61 height 40
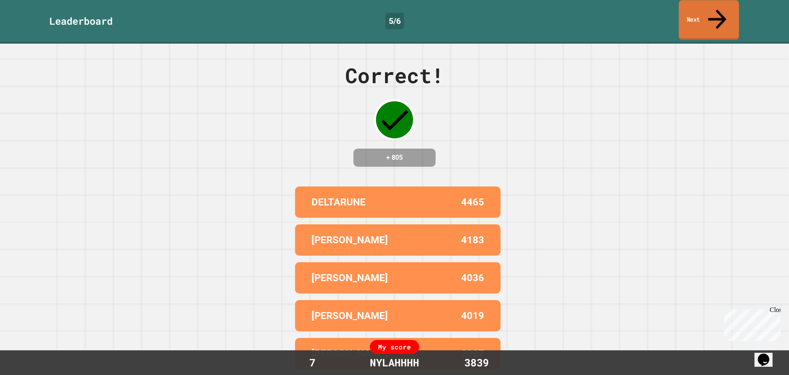
click at [712, 9] on link "Next" at bounding box center [709, 20] width 60 height 40
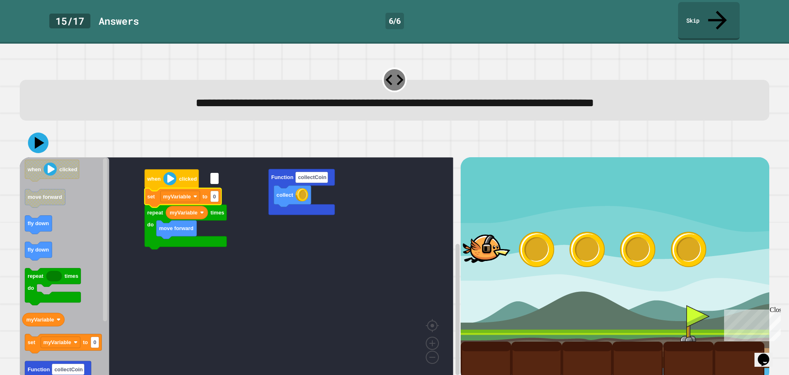
type input "*"
click at [372, 209] on rect "Blockly Workspace" at bounding box center [237, 267] width 434 height 221
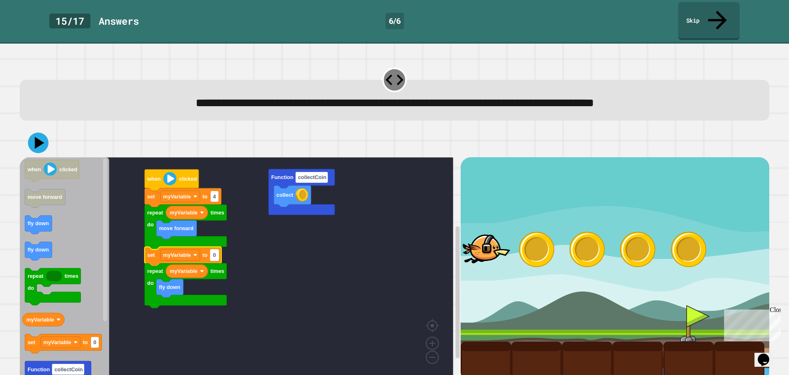
click at [217, 249] on rect "Blockly Workspace" at bounding box center [214, 254] width 8 height 11
type input "*"
click at [250, 231] on rect "Blockly Workspace" at bounding box center [237, 267] width 434 height 221
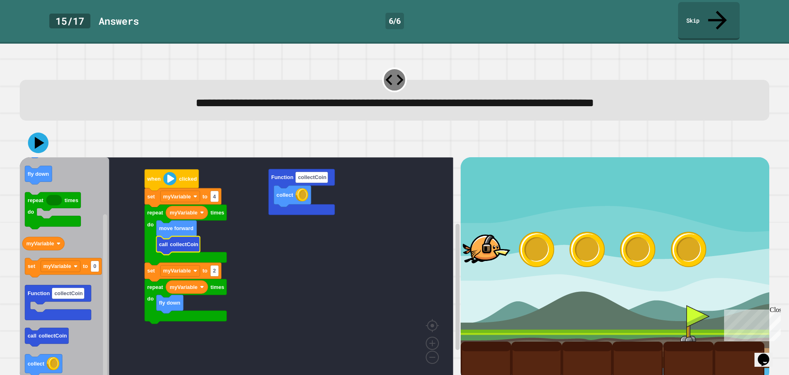
click at [46, 132] on div at bounding box center [395, 142] width 750 height 29
click at [45, 132] on icon at bounding box center [38, 142] width 25 height 25
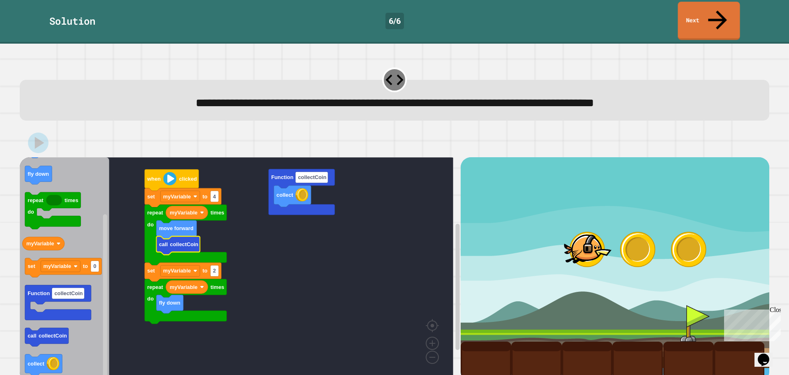
click at [699, 2] on link "Next" at bounding box center [709, 21] width 62 height 38
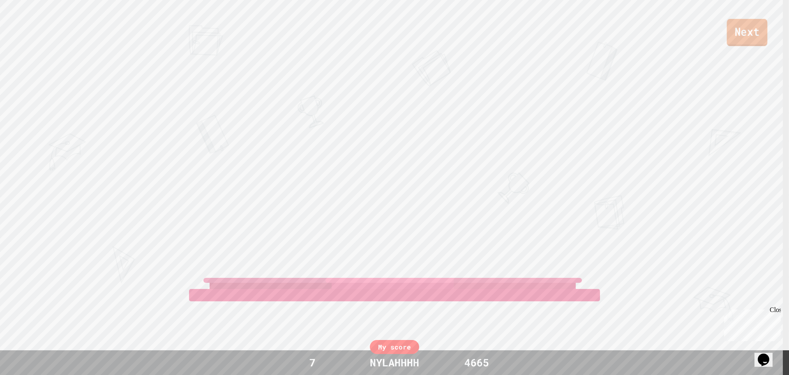
click at [730, 37] on link "Next" at bounding box center [747, 32] width 41 height 27
